Goal: Information Seeking & Learning: Learn about a topic

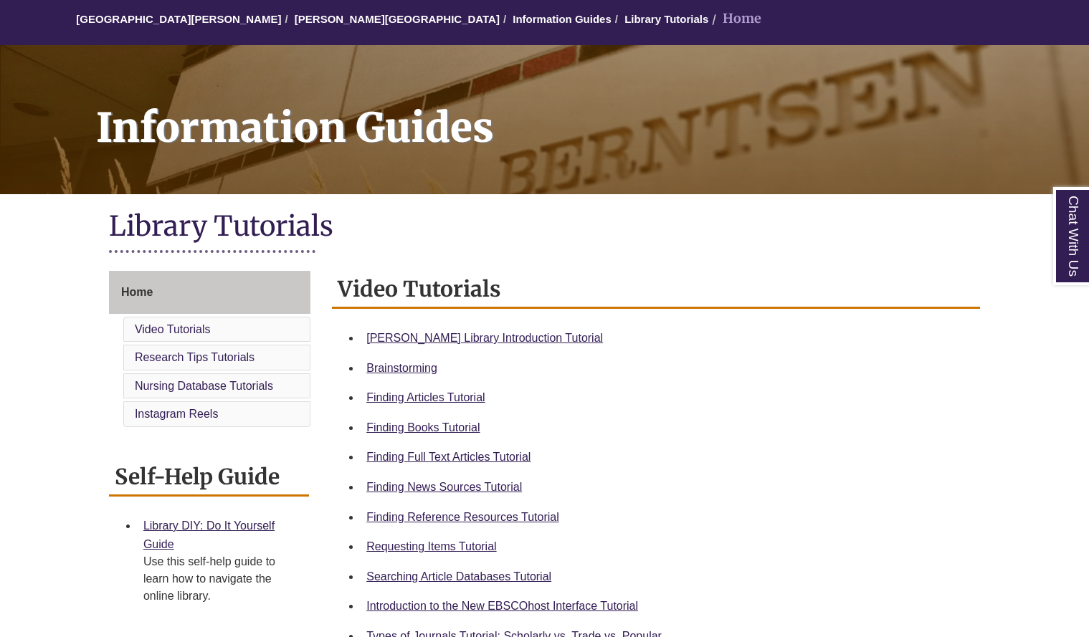
scroll to position [137, 0]
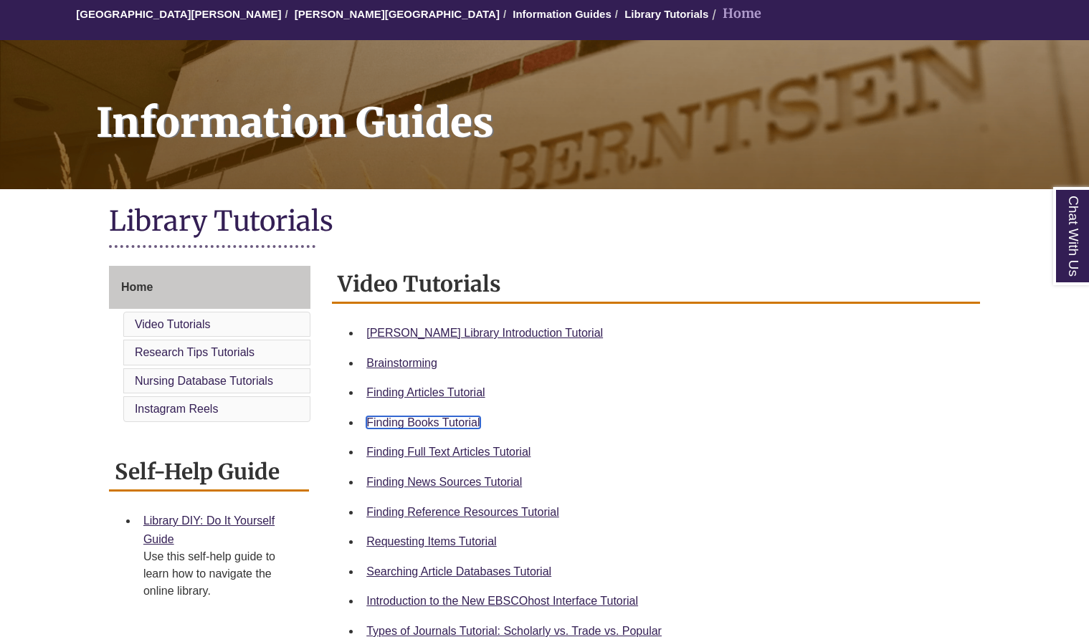
click at [444, 424] on link "Finding Books Tutorial" at bounding box center [422, 422] width 113 height 12
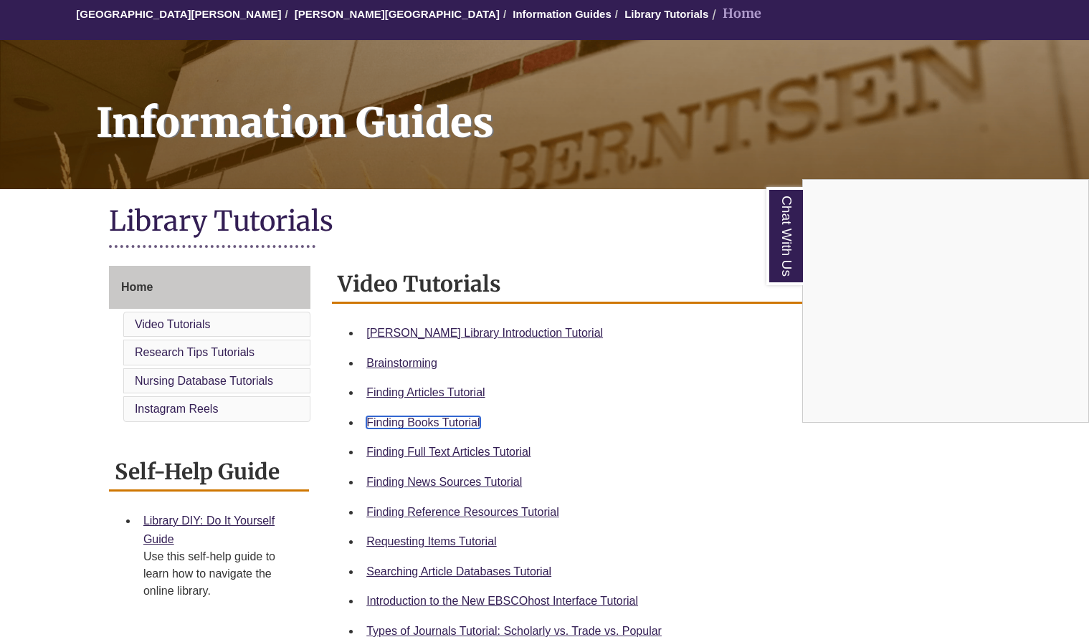
scroll to position [0, 0]
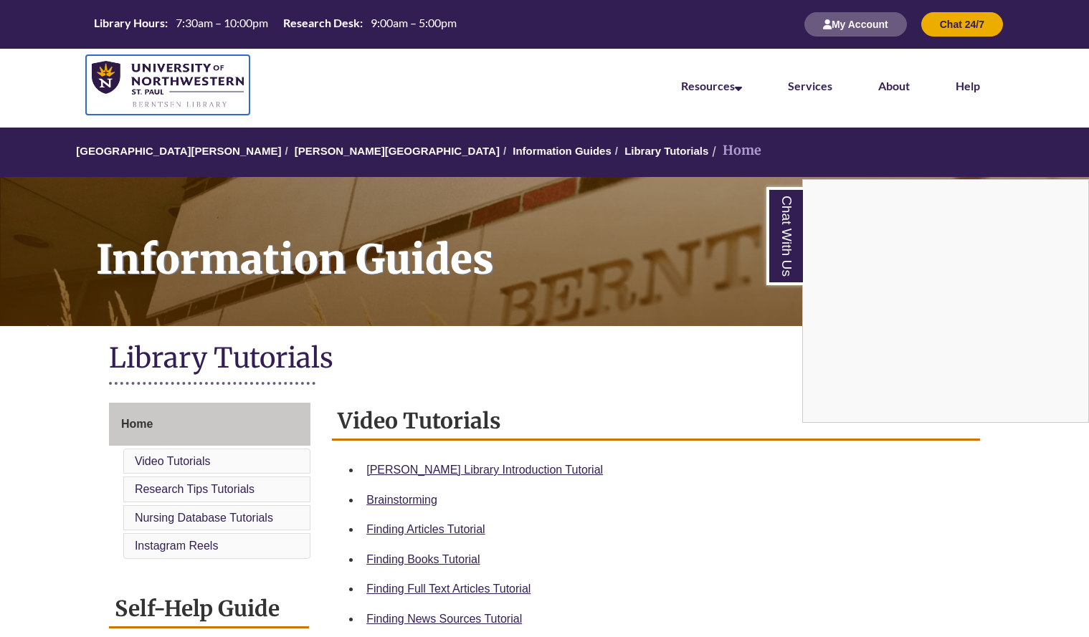
click at [92, 83] on img at bounding box center [168, 85] width 152 height 48
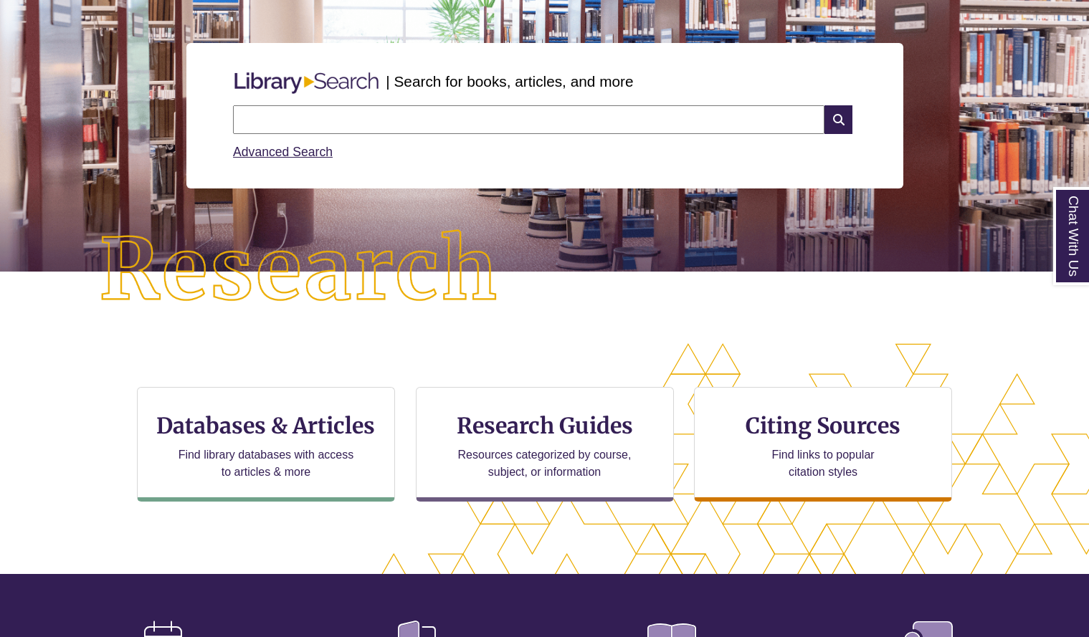
scroll to position [154, 0]
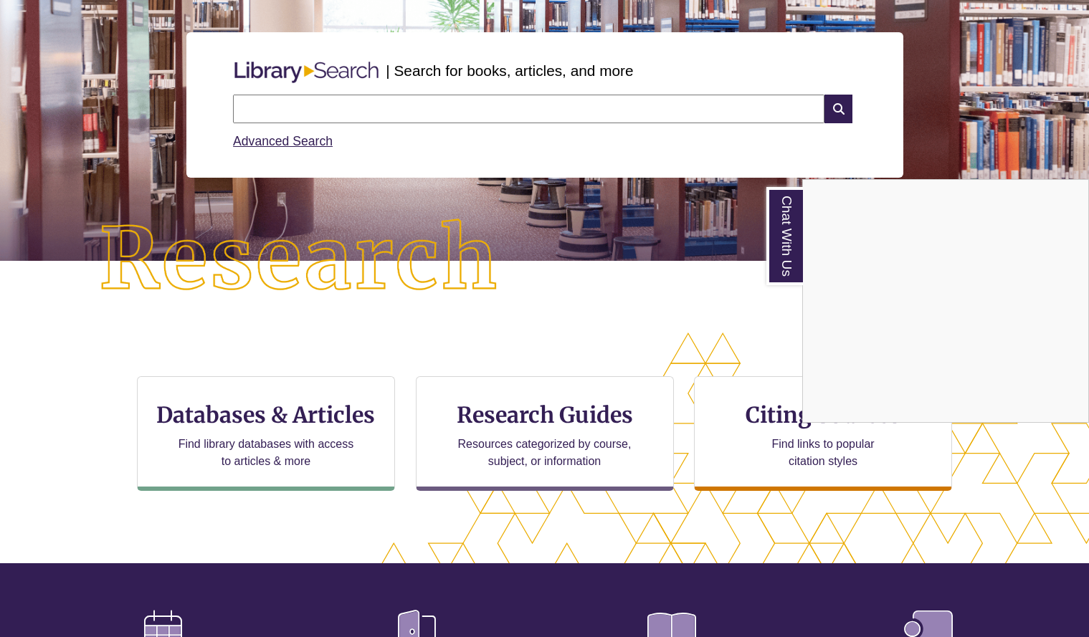
click at [389, 104] on div "Chat With Us" at bounding box center [544, 318] width 1089 height 637
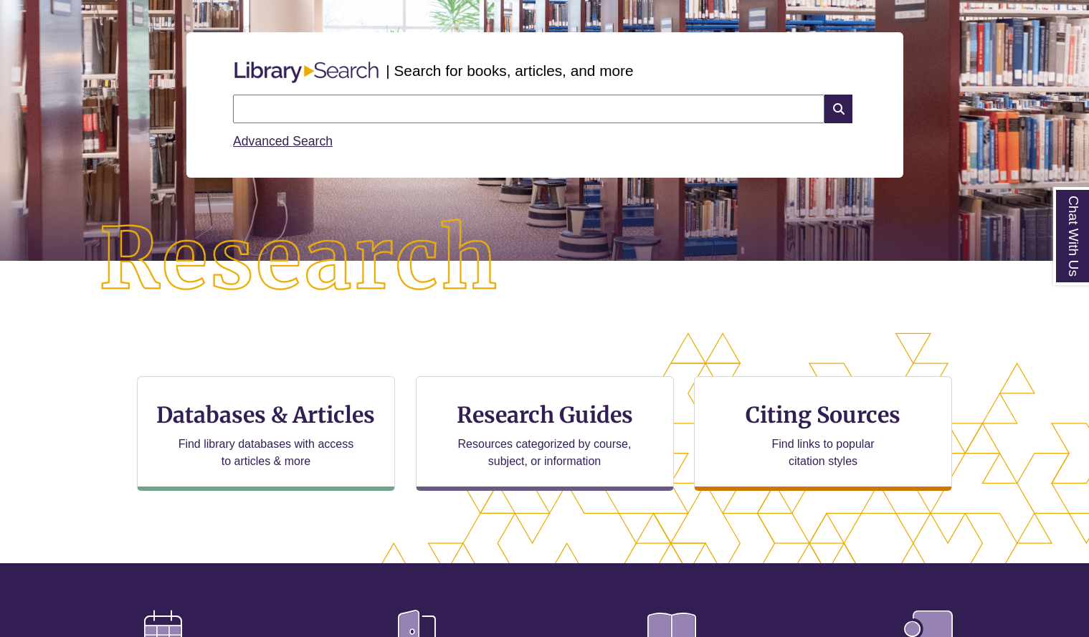
click at [389, 104] on input "text" at bounding box center [528, 109] width 591 height 29
type input "**********"
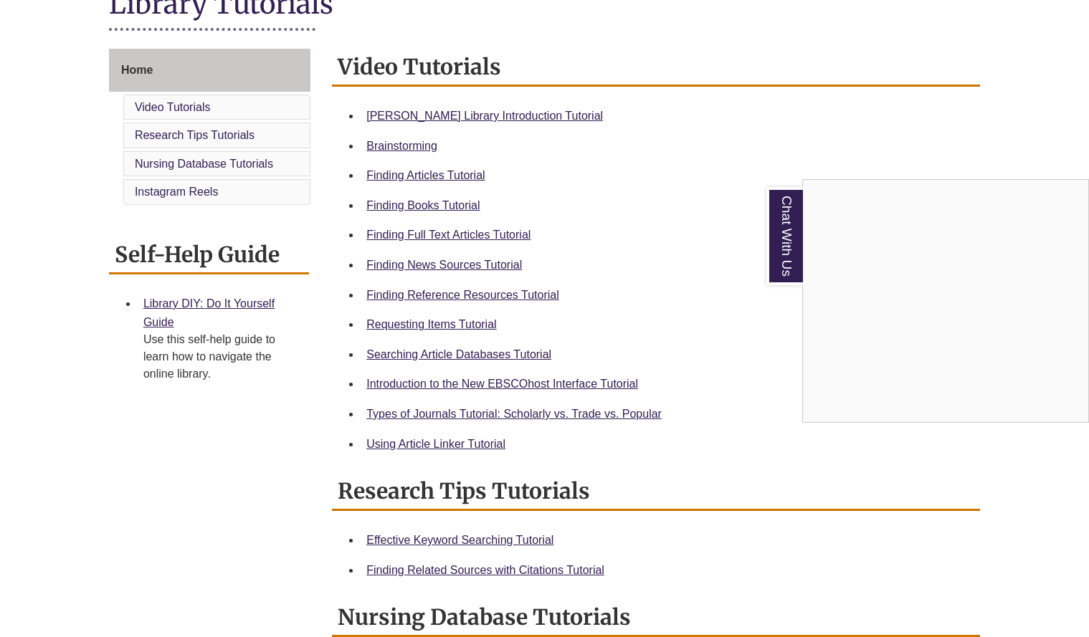
scroll to position [351, 0]
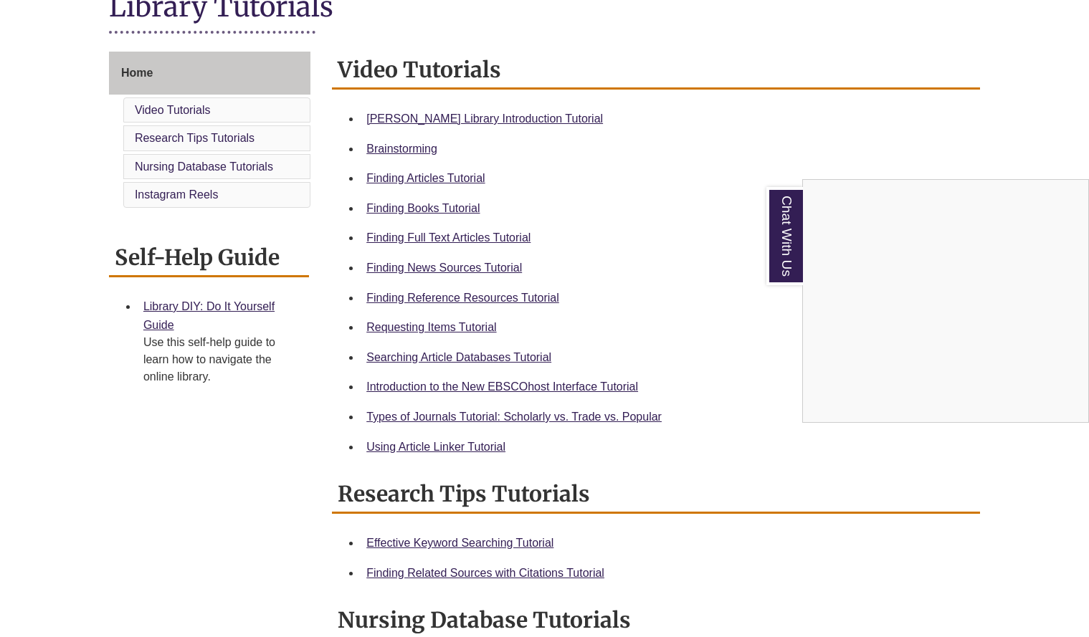
click at [463, 325] on div "Chat With Us" at bounding box center [544, 318] width 1089 height 637
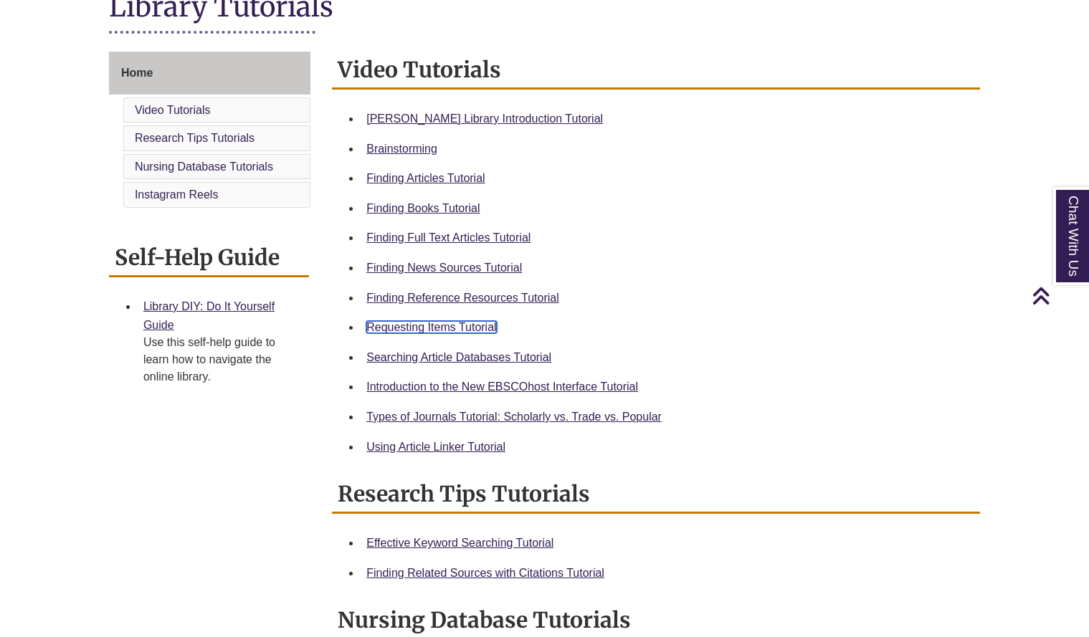
click at [436, 326] on link "Requesting Items Tutorial" at bounding box center [431, 327] width 130 height 12
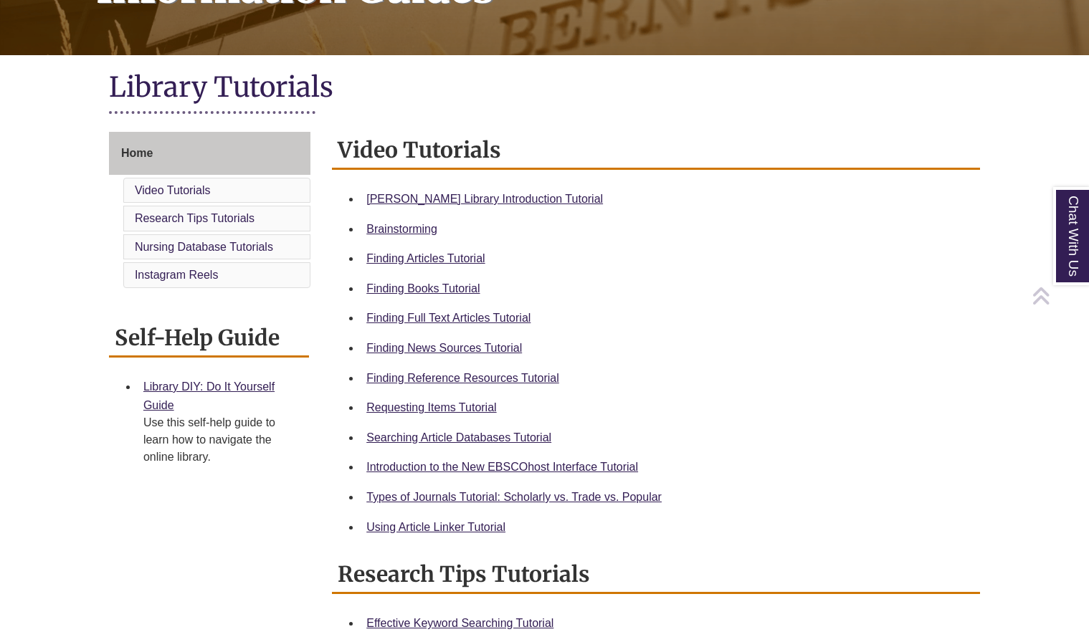
scroll to position [276, 0]
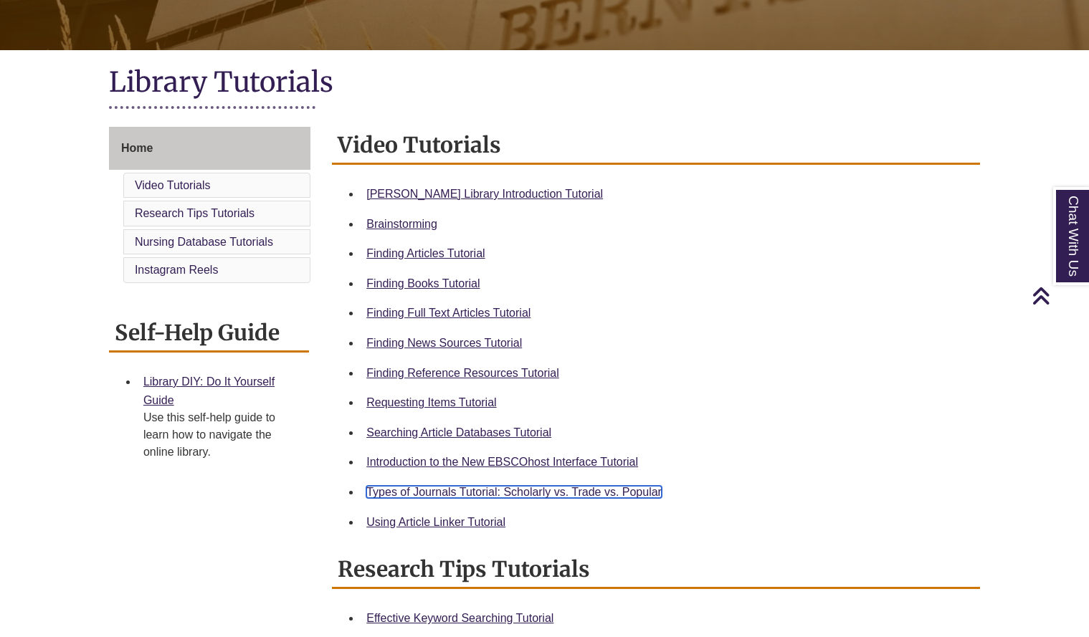
click at [484, 495] on link "Types of Journals Tutorial: Scholarly vs. Trade vs. Popular" at bounding box center [513, 492] width 295 height 12
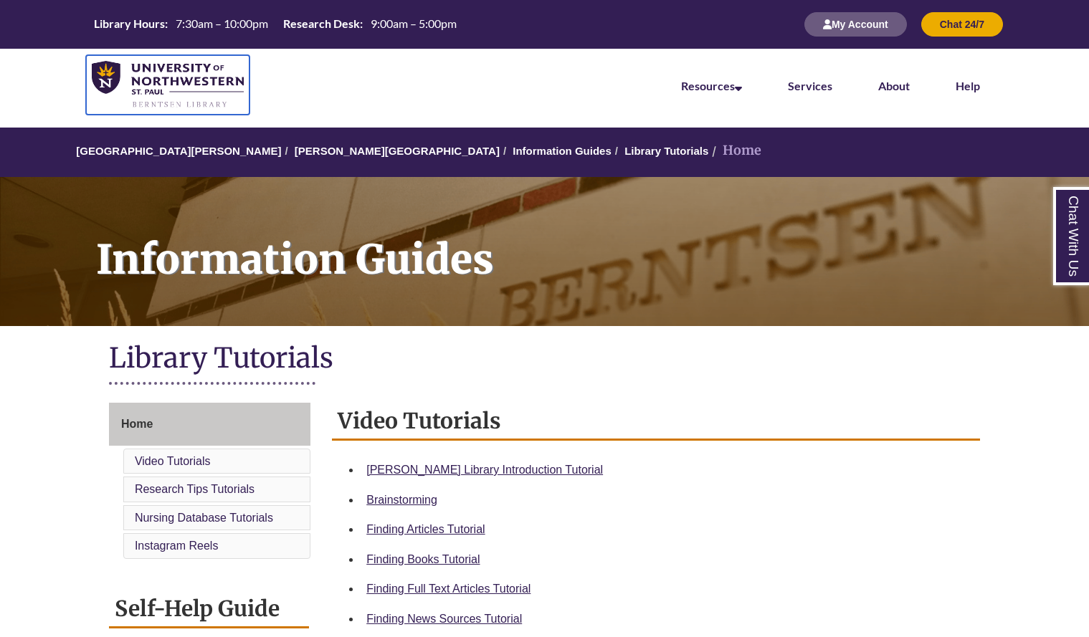
click at [232, 82] on img at bounding box center [168, 85] width 152 height 48
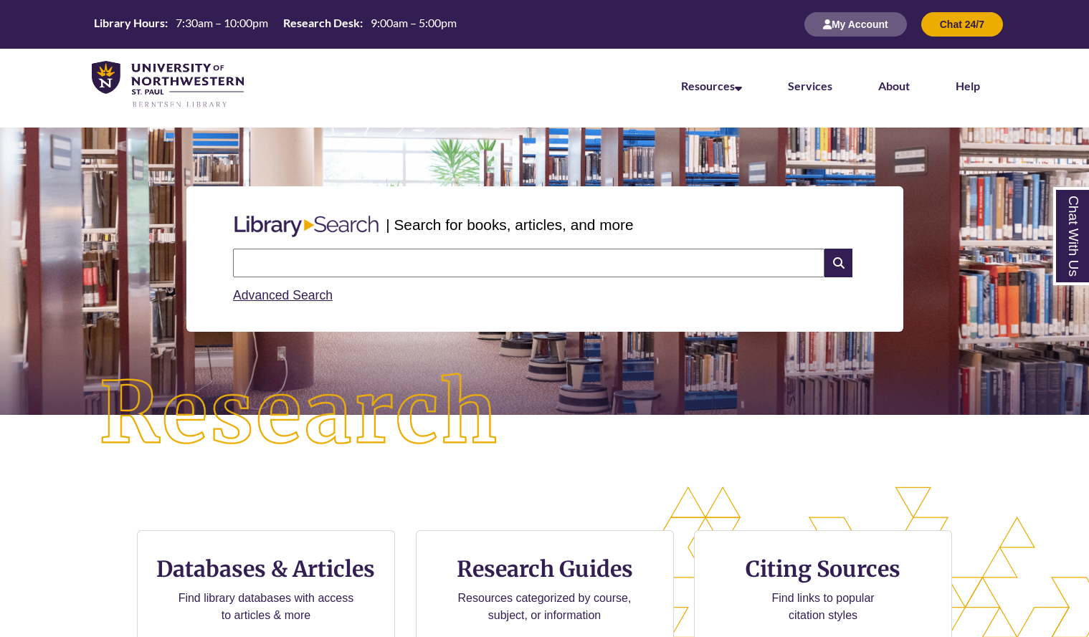
click at [358, 261] on input "text" at bounding box center [528, 263] width 591 height 29
type input "**********"
